Goal: Obtain resource: Download file/media

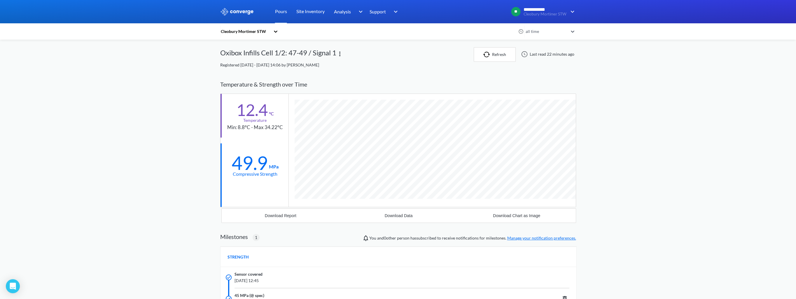
scroll to position [370, 356]
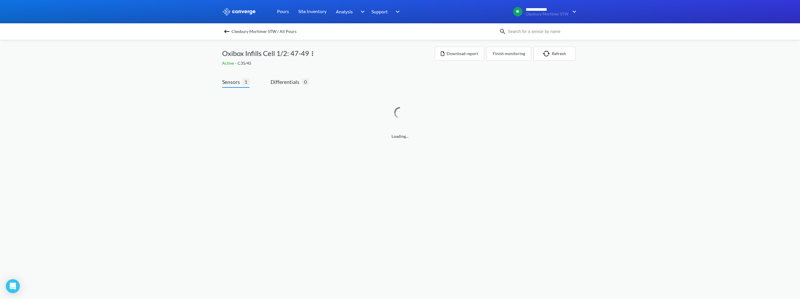
click at [226, 33] on img at bounding box center [226, 31] width 7 height 7
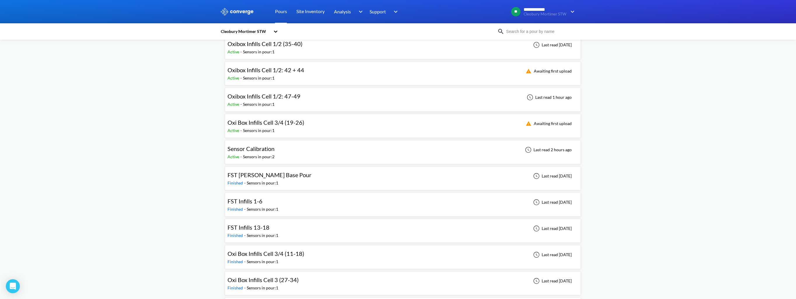
scroll to position [117, 0]
click at [262, 175] on span "FST [PERSON_NAME] Base Pour" at bounding box center [269, 172] width 84 height 7
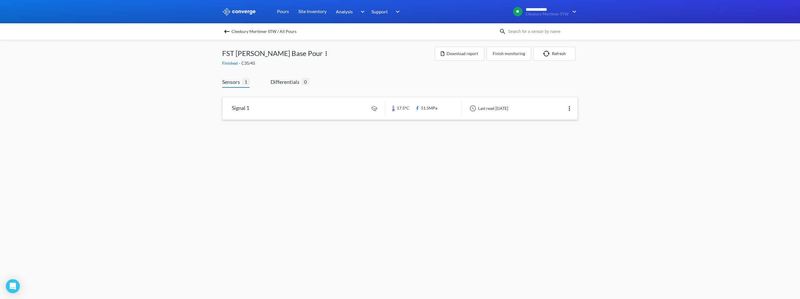
click at [283, 113] on link at bounding box center [399, 108] width 355 height 22
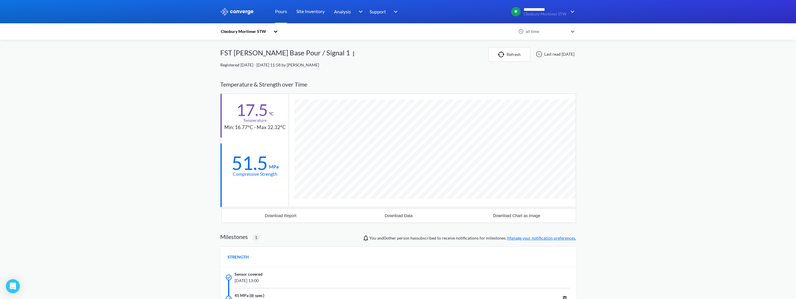
scroll to position [370, 356]
click at [286, 217] on div "Download Report" at bounding box center [280, 215] width 31 height 5
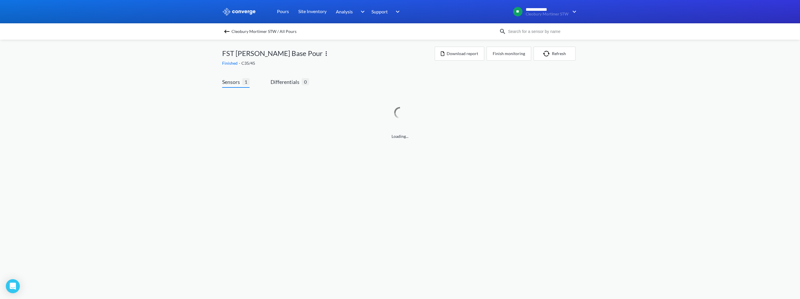
click at [229, 31] on img at bounding box center [226, 31] width 7 height 7
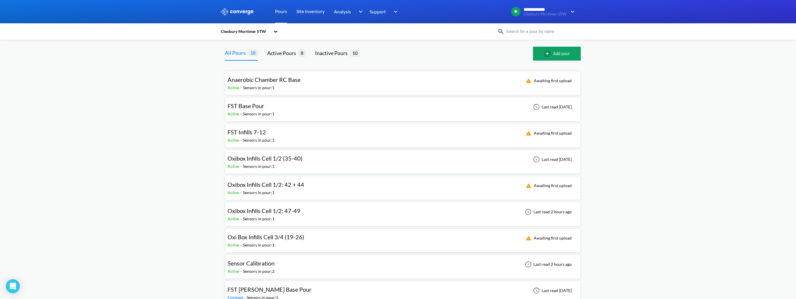
click at [247, 106] on span "FST Base Pour" at bounding box center [245, 105] width 37 height 7
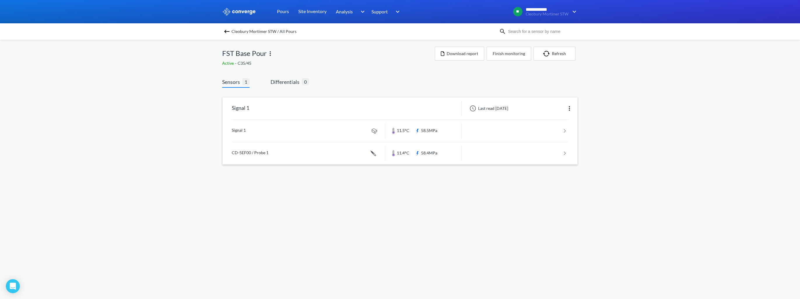
click at [296, 151] on link at bounding box center [400, 153] width 336 height 22
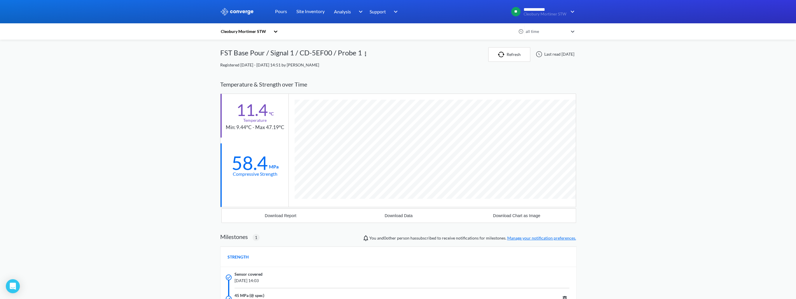
scroll to position [381, 356]
click at [276, 216] on div "Download Report" at bounding box center [280, 215] width 31 height 5
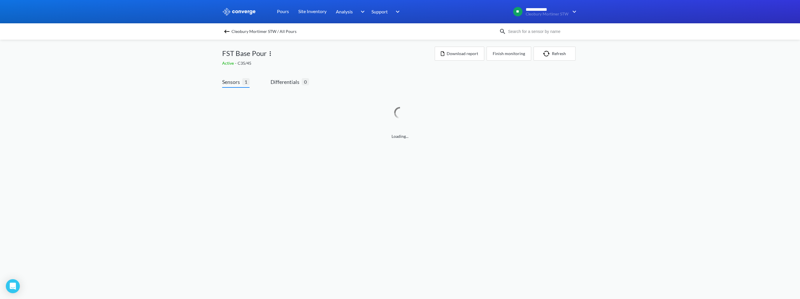
click at [228, 32] on img at bounding box center [226, 31] width 7 height 7
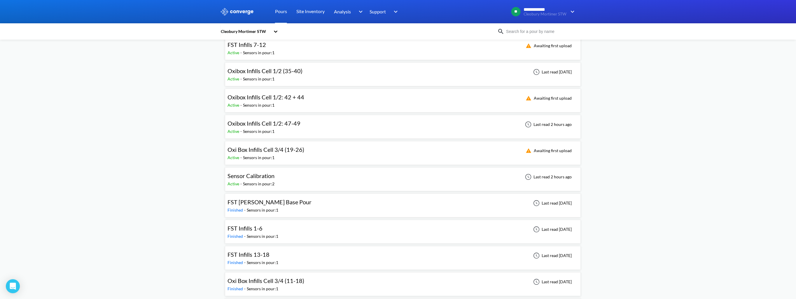
scroll to position [117, 0]
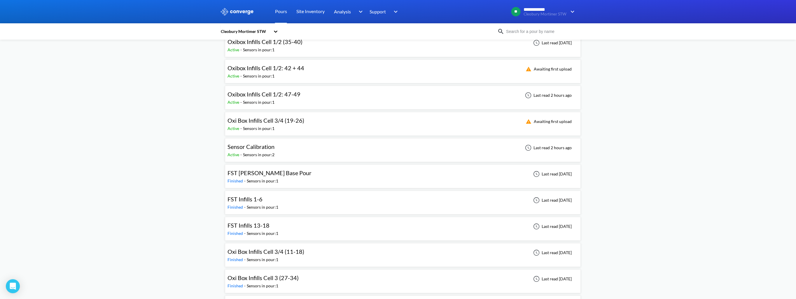
click at [264, 201] on div "FST Infills 1-6" at bounding box center [252, 199] width 51 height 9
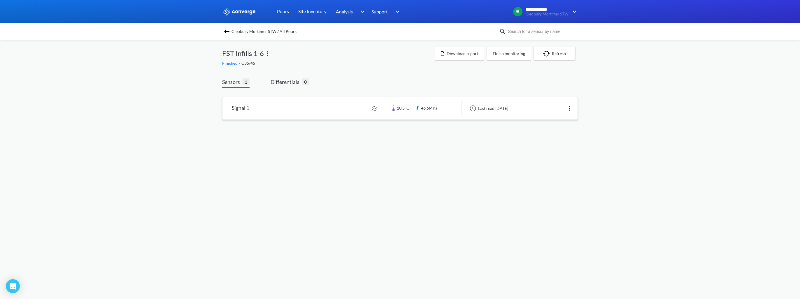
click at [323, 113] on link at bounding box center [399, 108] width 355 height 22
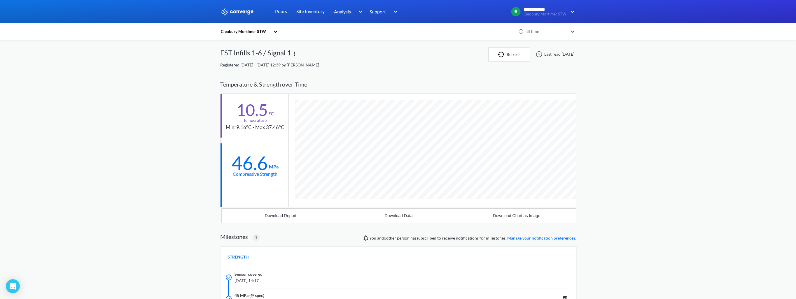
scroll to position [370, 356]
click at [278, 213] on div "Download Report" at bounding box center [280, 215] width 31 height 5
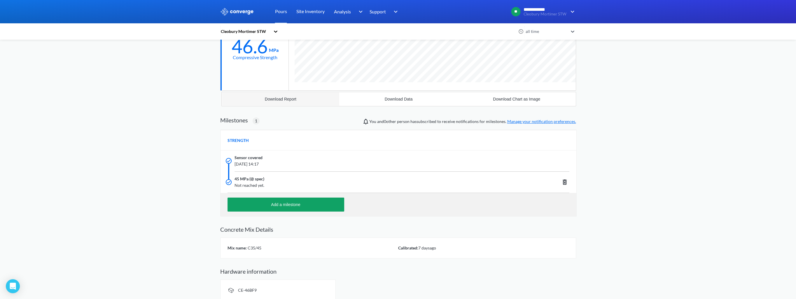
click at [291, 97] on div "Download Report" at bounding box center [280, 99] width 31 height 5
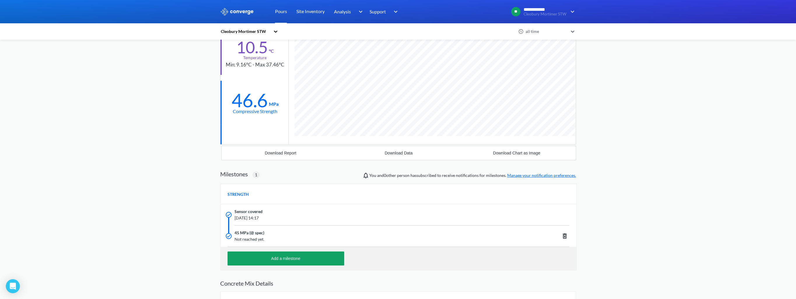
scroll to position [0, 0]
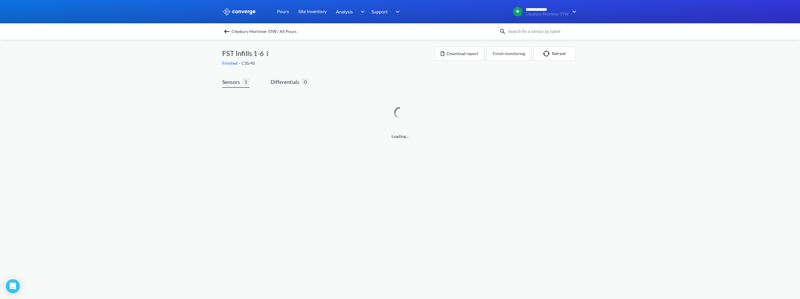
click at [224, 30] on img at bounding box center [226, 31] width 7 height 7
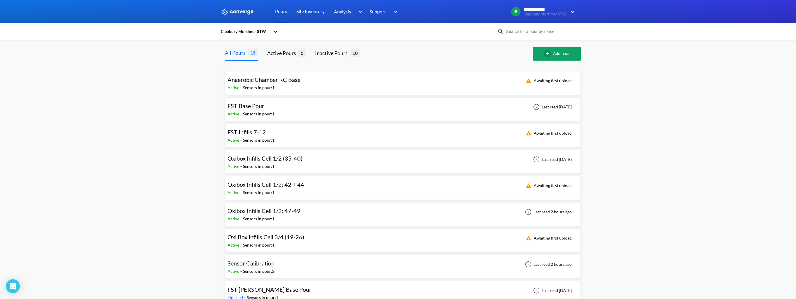
click at [274, 137] on div "Sensors in pour: 1" at bounding box center [258, 140] width 31 height 6
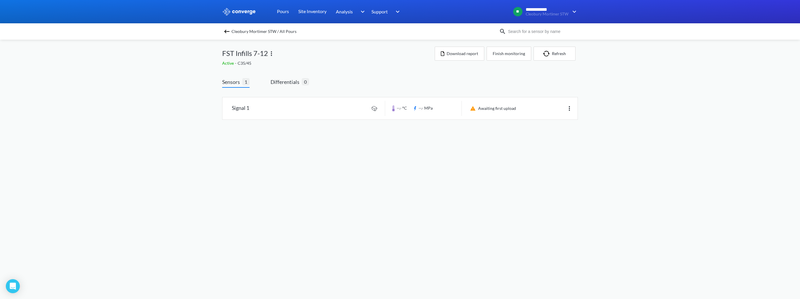
click at [226, 30] on img at bounding box center [226, 31] width 7 height 7
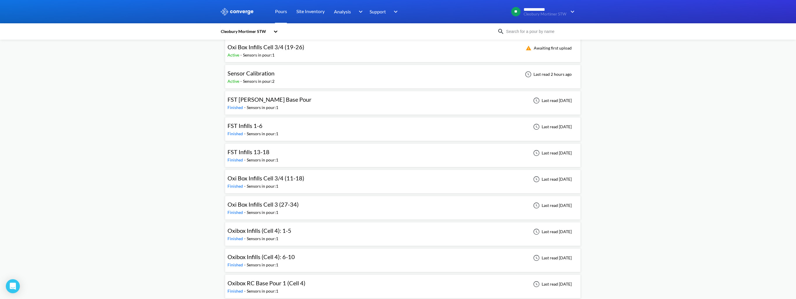
scroll to position [204, 0]
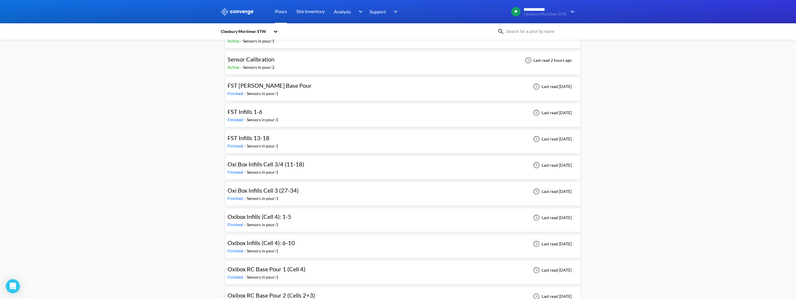
click at [254, 135] on span "FST Infills 13-18" at bounding box center [248, 137] width 42 height 7
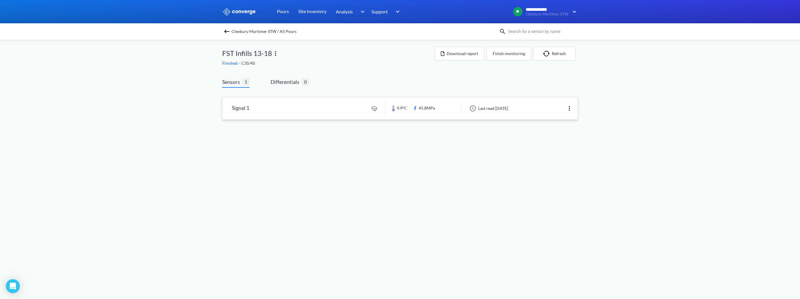
click at [323, 107] on link at bounding box center [399, 108] width 355 height 22
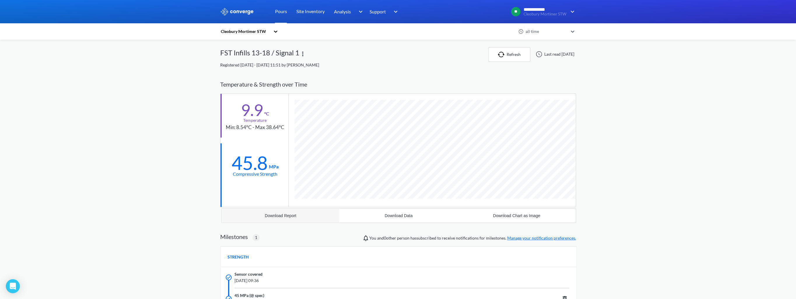
scroll to position [370, 356]
click at [285, 214] on div "Download Report" at bounding box center [280, 215] width 31 height 5
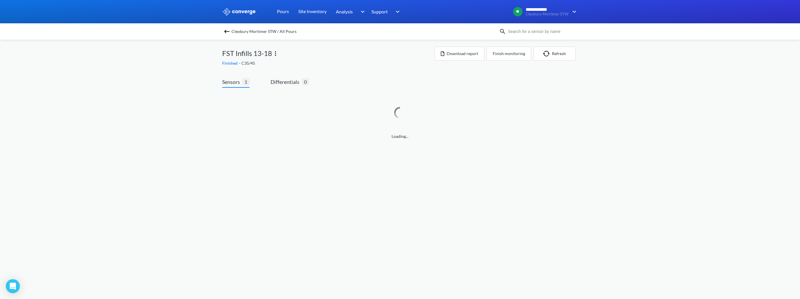
click at [226, 33] on img at bounding box center [226, 31] width 7 height 7
